Goal: Transaction & Acquisition: Purchase product/service

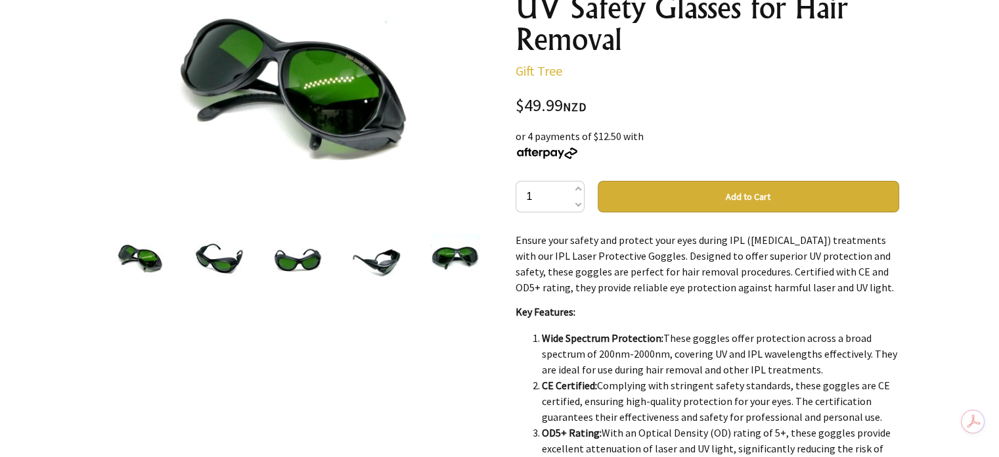
scroll to position [237, 0]
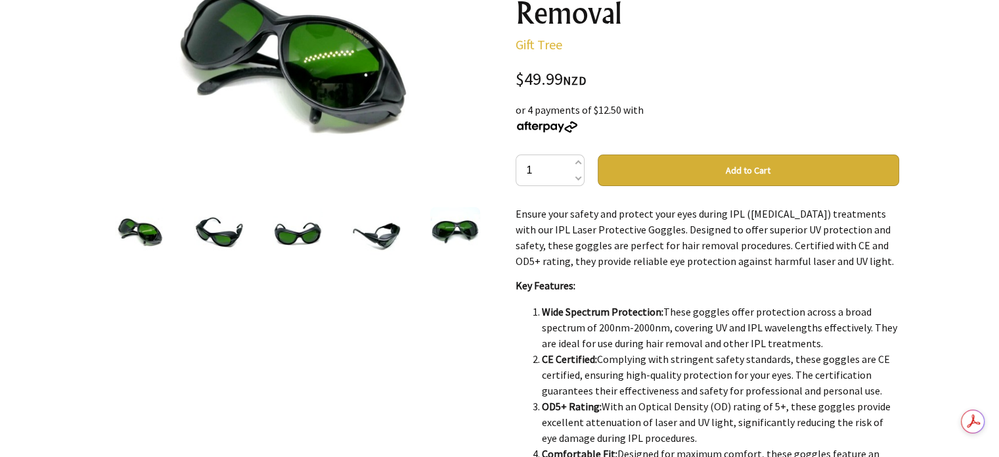
click at [722, 168] on button "Add to Cart" at bounding box center [749, 170] width 302 height 32
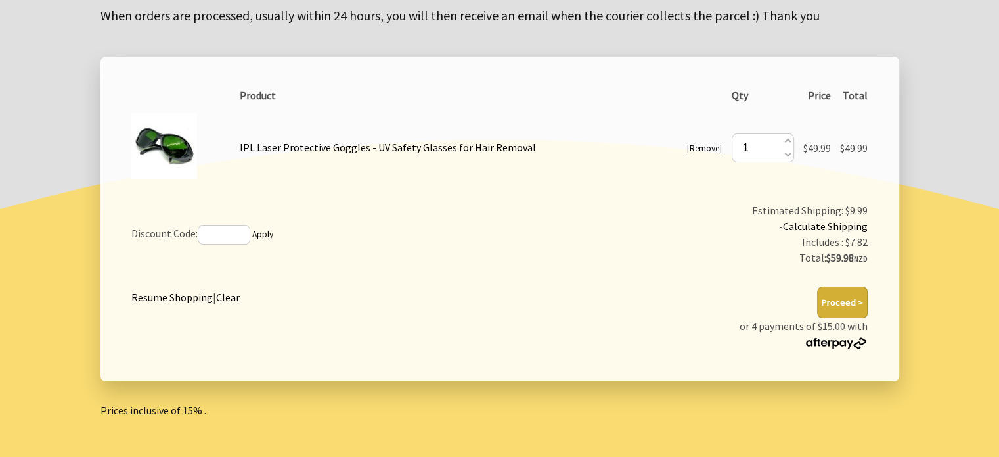
scroll to position [210, 0]
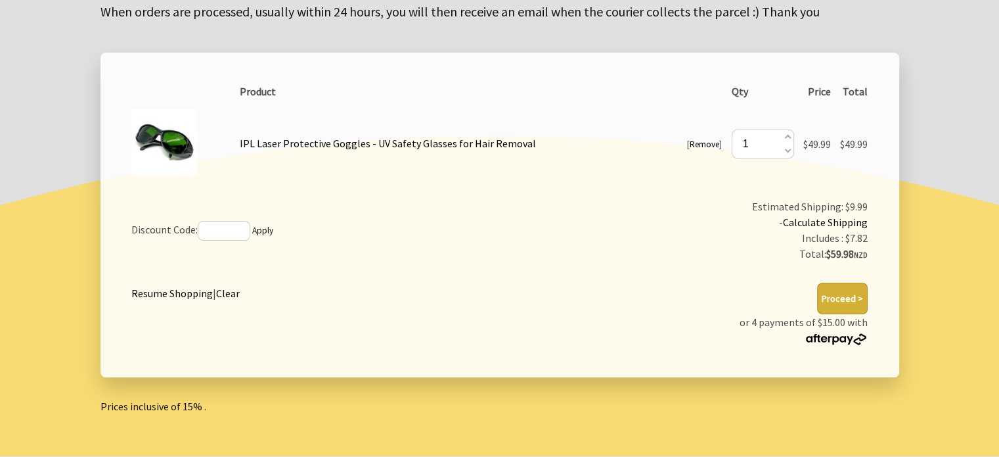
click at [839, 298] on button "Proceed >" at bounding box center [842, 299] width 51 height 32
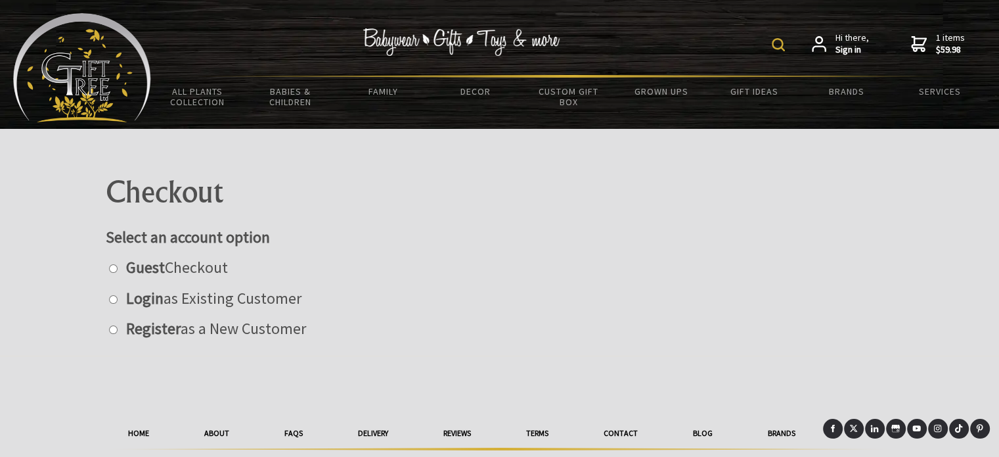
click at [113, 267] on input "radio" at bounding box center [113, 268] width 9 height 9
radio input "true"
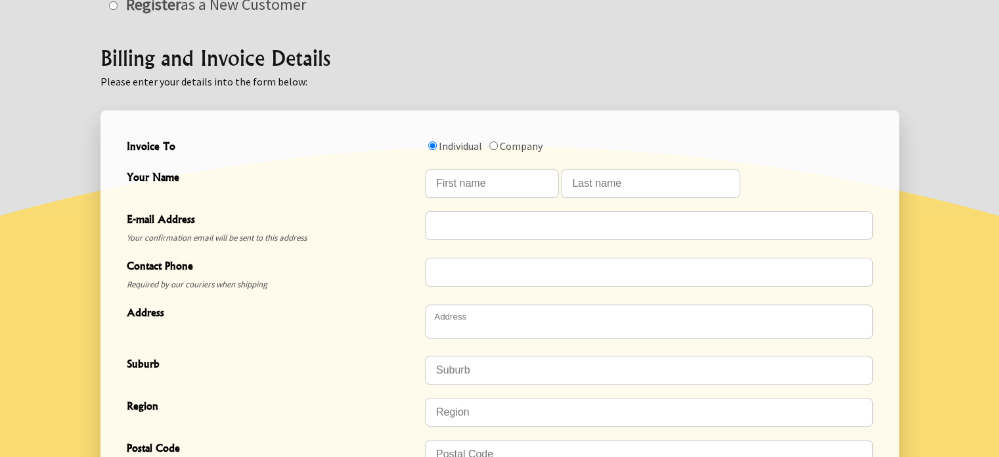
scroll to position [359, 0]
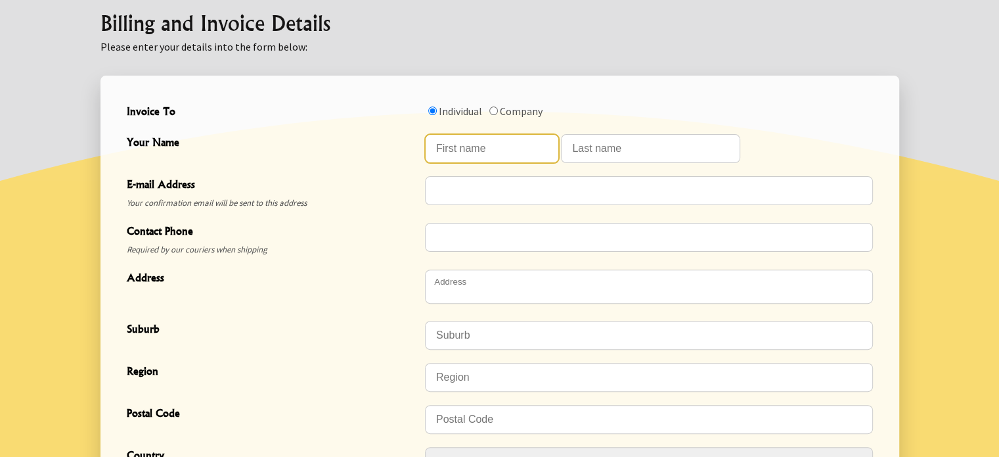
click at [455, 155] on input "Your Name" at bounding box center [492, 148] width 134 height 29
type input "NATALIE"
type input "MALONE"
type input "natalie.malone@kinect.co.nz"
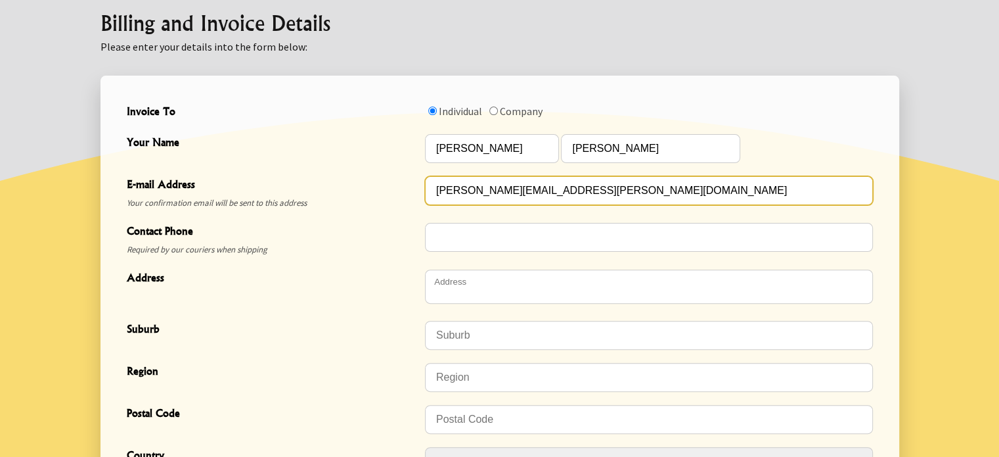
type input "0272817877"
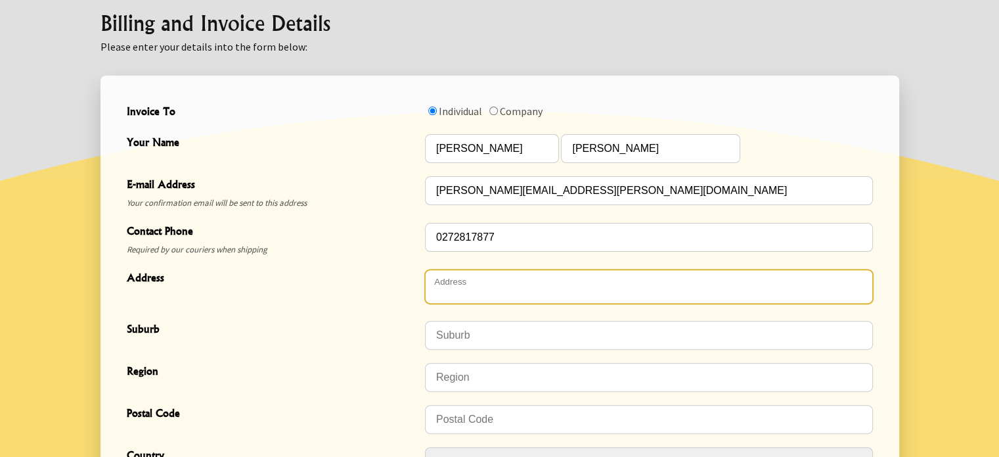
click at [570, 287] on textarea "Address" at bounding box center [649, 286] width 448 height 34
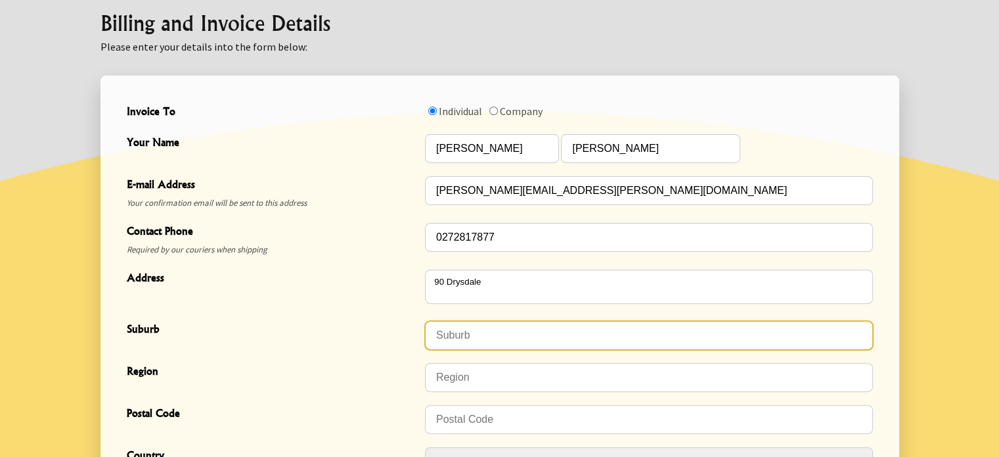
type textarea "[STREET_ADDRESS]"
type input "Myross Bush"
type input "9872"
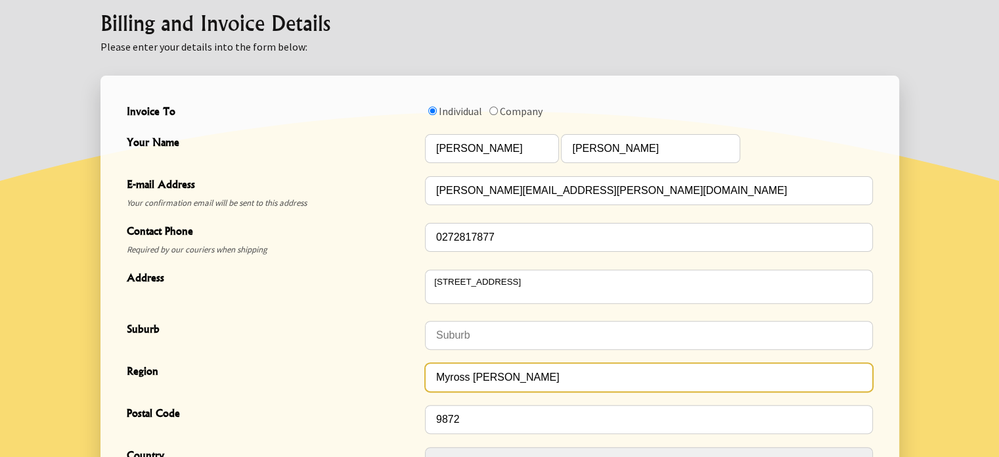
drag, startPoint x: 501, startPoint y: 384, endPoint x: 403, endPoint y: 355, distance: 102.3
click at [410, 384] on div "Region Myross Bush" at bounding box center [500, 377] width 757 height 42
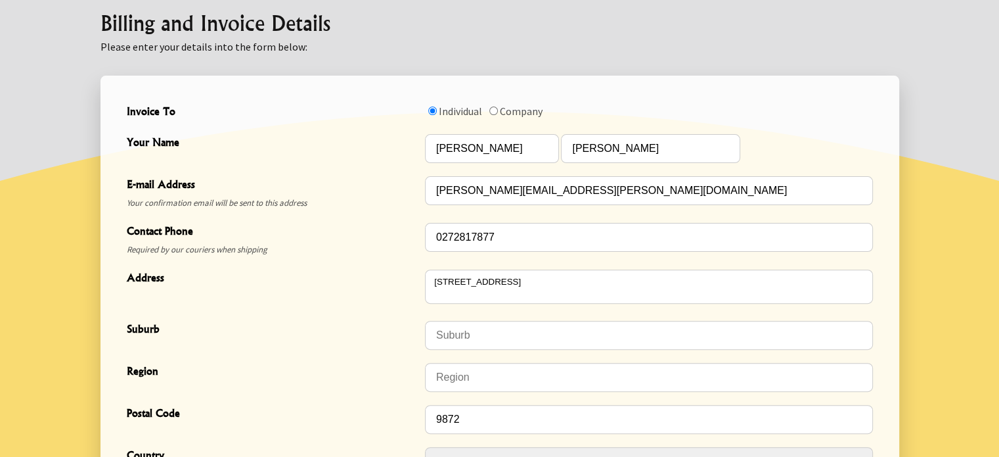
click at [403, 355] on div "Suburb" at bounding box center [500, 335] width 757 height 42
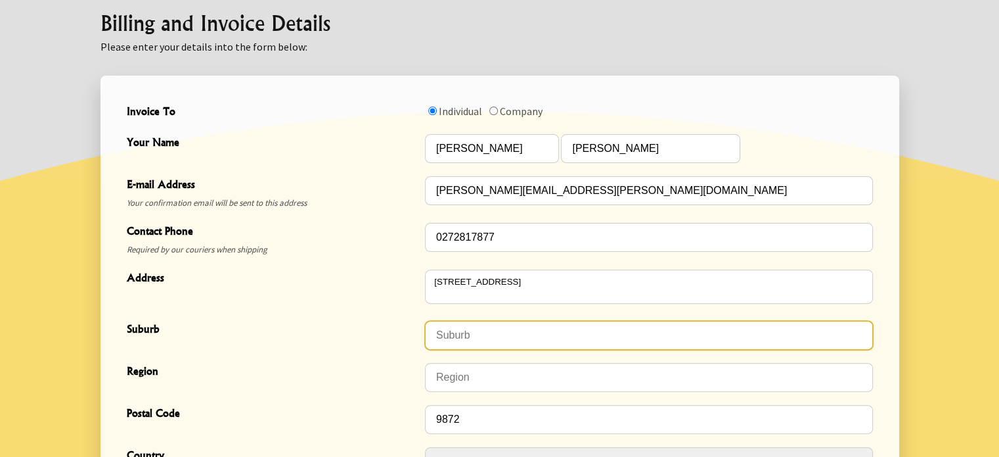
click at [456, 328] on input "Suburb" at bounding box center [649, 335] width 448 height 29
paste input "Myross [PERSON_NAME]"
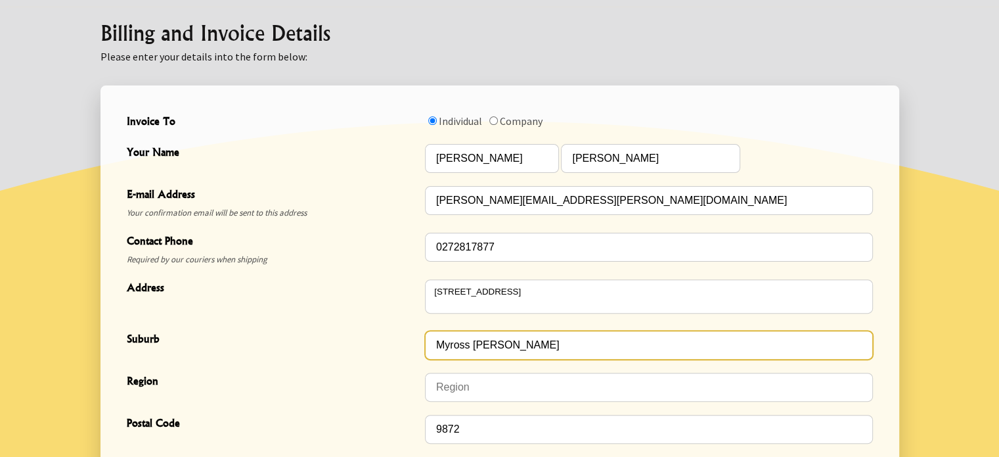
scroll to position [333, 0]
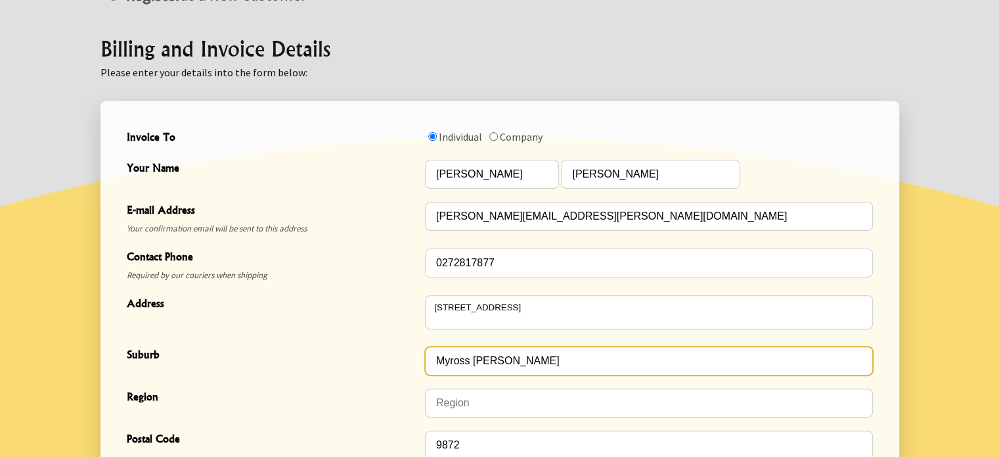
type input "Myross [PERSON_NAME]"
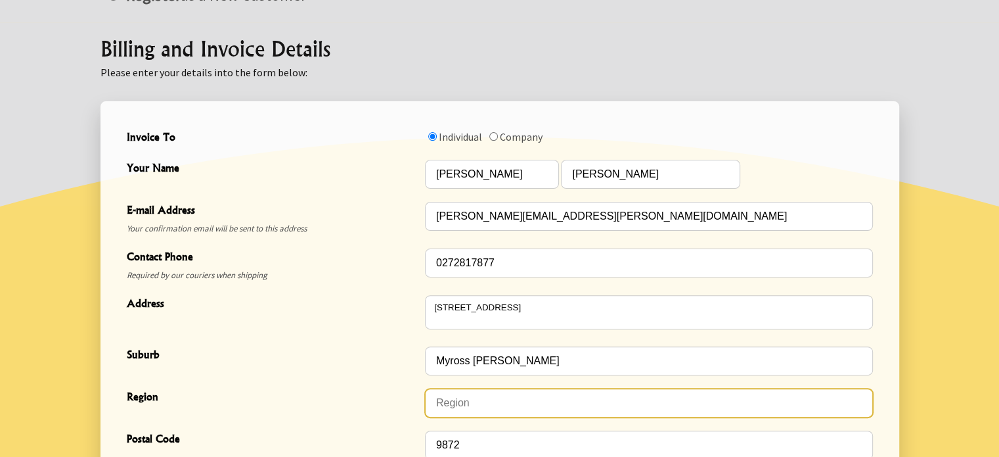
click at [444, 407] on input "Region" at bounding box center [649, 402] width 448 height 29
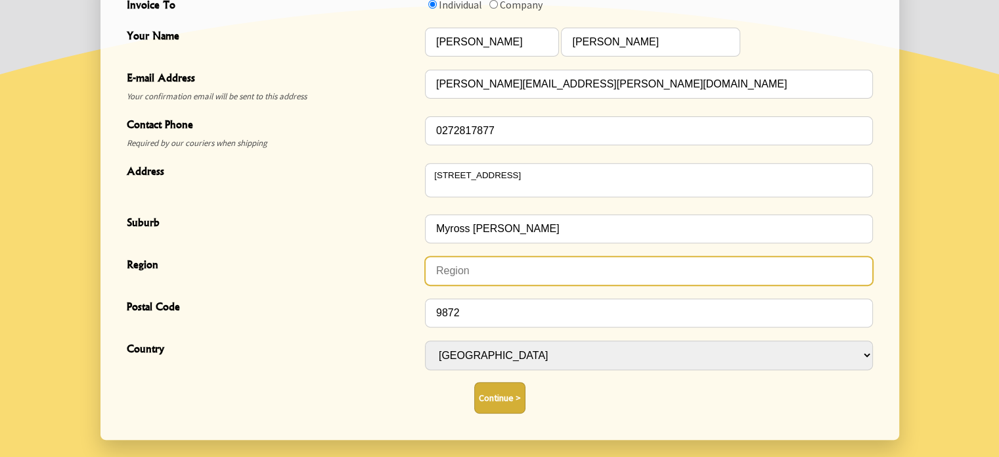
scroll to position [561, 0]
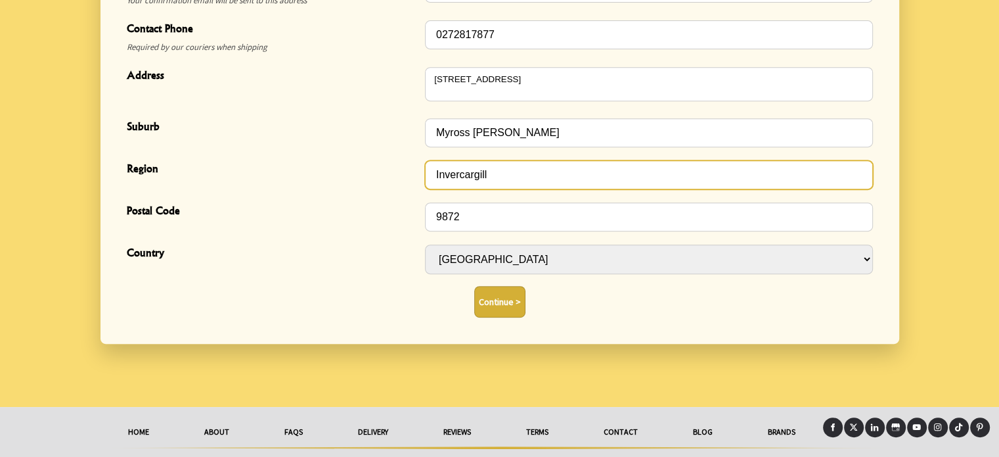
type input "Invercargill"
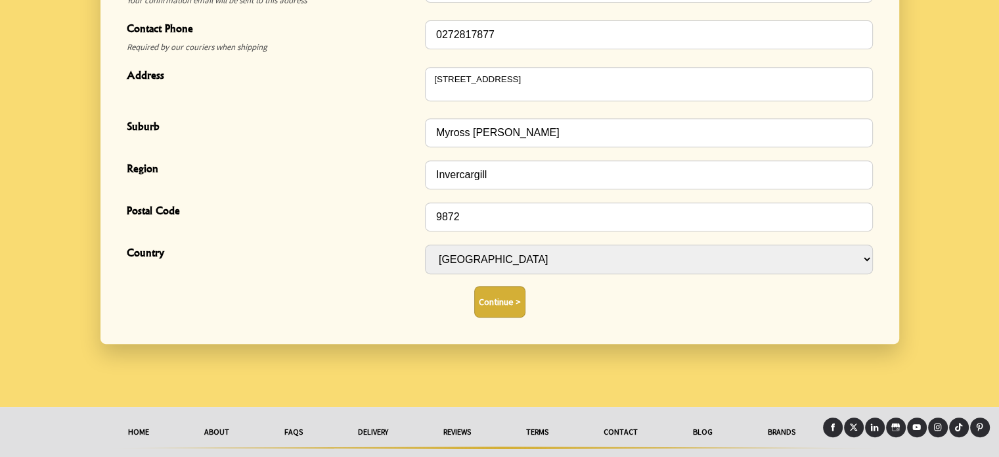
click at [508, 297] on button "Continue >" at bounding box center [499, 302] width 51 height 32
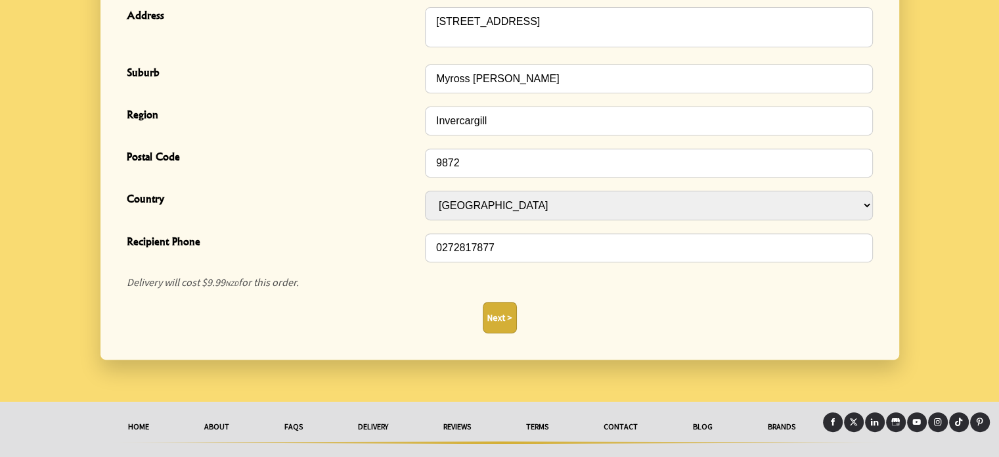
scroll to position [508, 0]
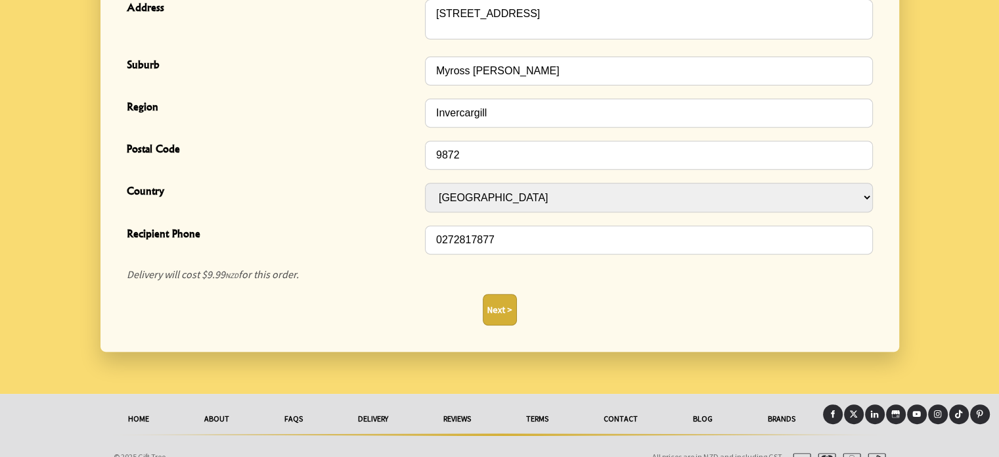
click at [494, 317] on button "Next >" at bounding box center [500, 310] width 34 height 32
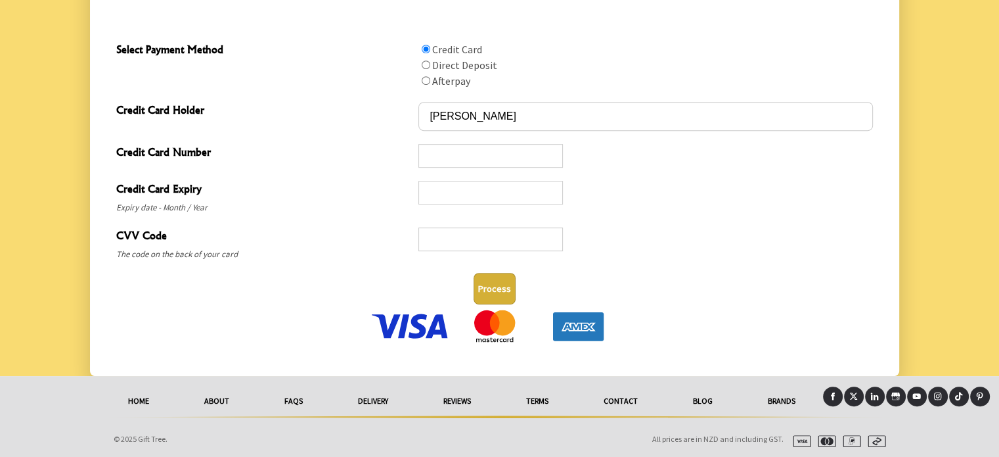
scroll to position [681, 0]
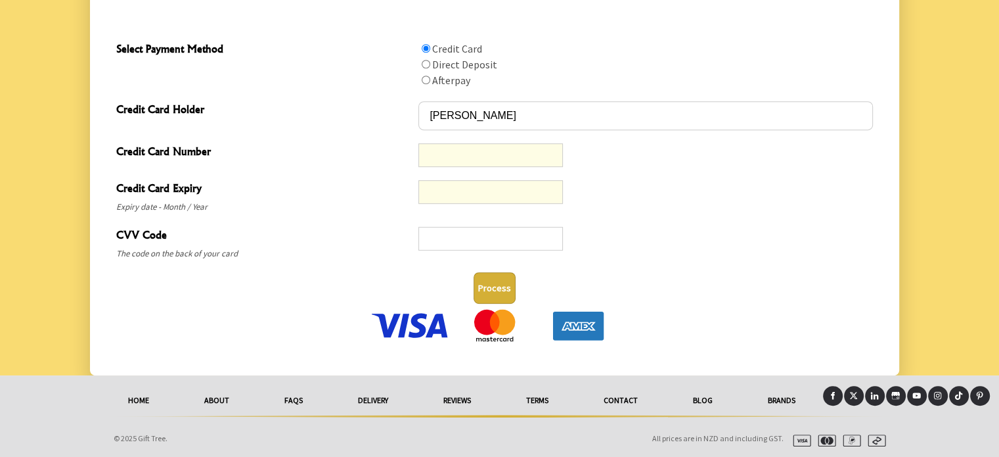
click at [497, 290] on button "Process" at bounding box center [495, 288] width 42 height 32
